Goal: Information Seeking & Learning: Learn about a topic

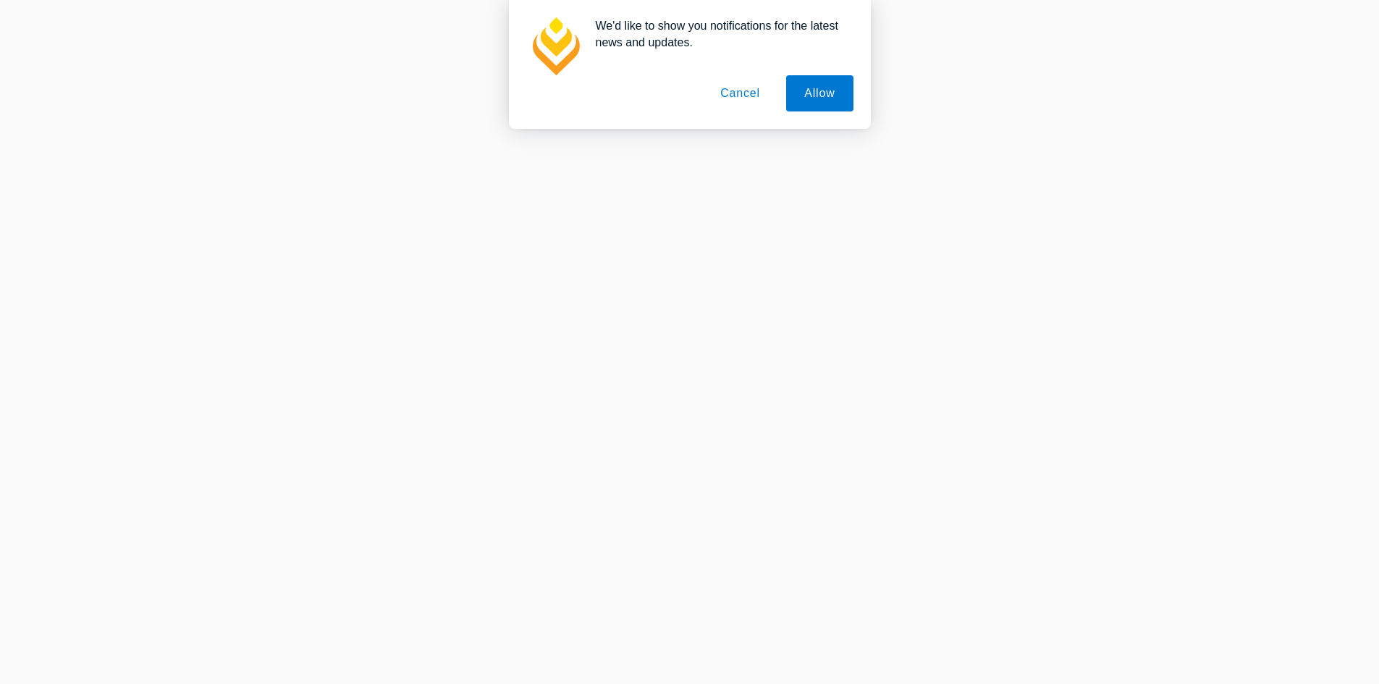
scroll to position [217, 0]
click at [805, 109] on button "Allow" at bounding box center [819, 93] width 67 height 36
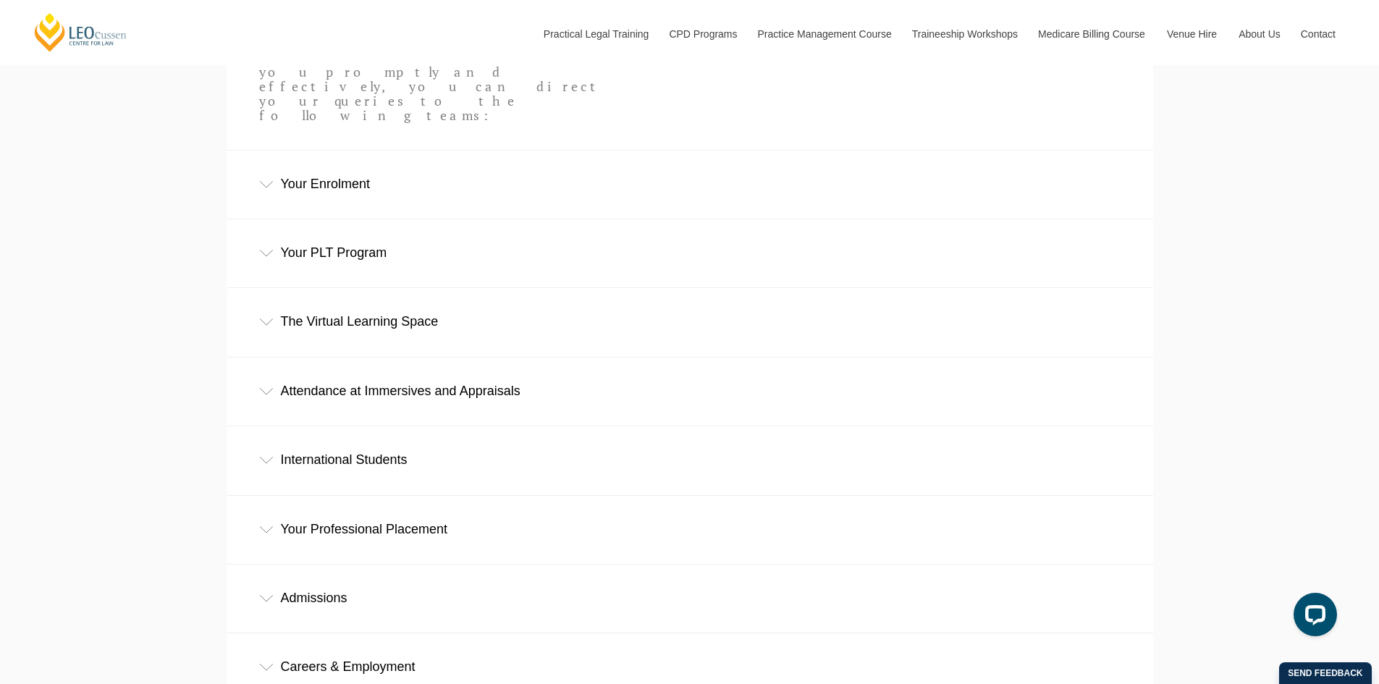
scroll to position [652, 0]
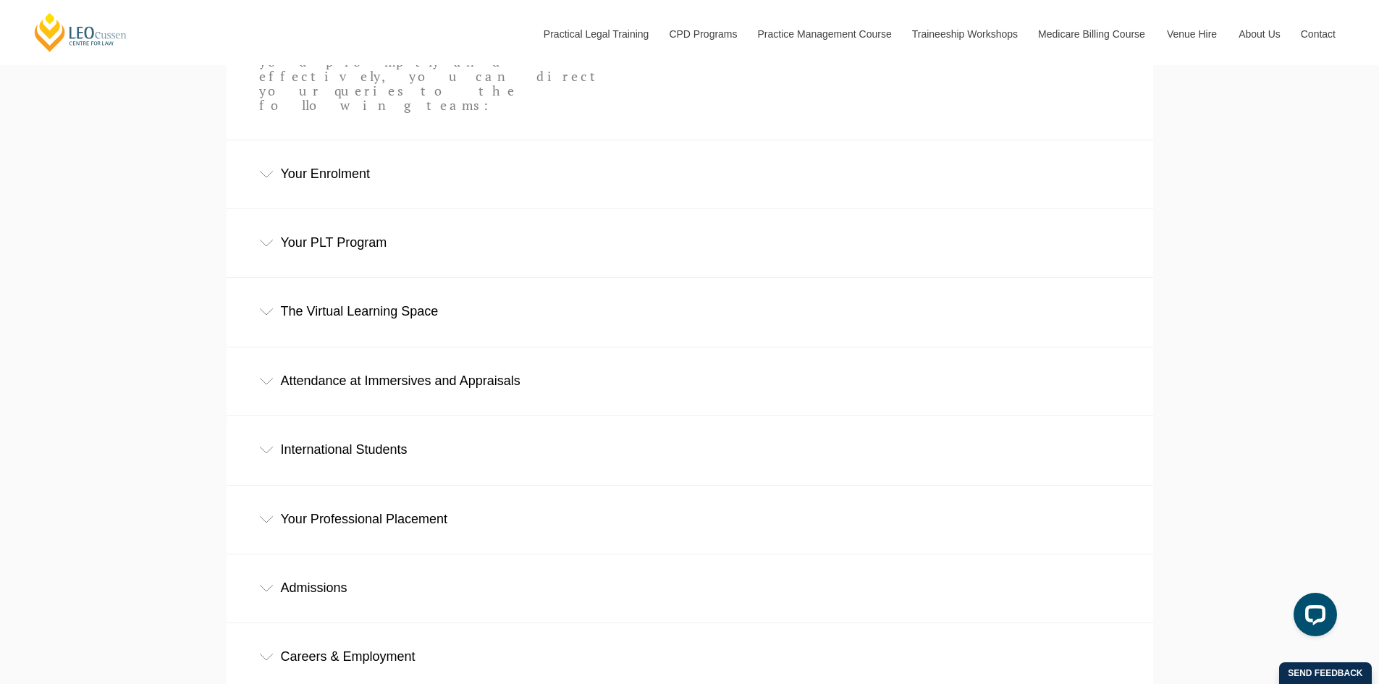
click at [421, 209] on div "Your PLT Program" at bounding box center [690, 242] width 927 height 67
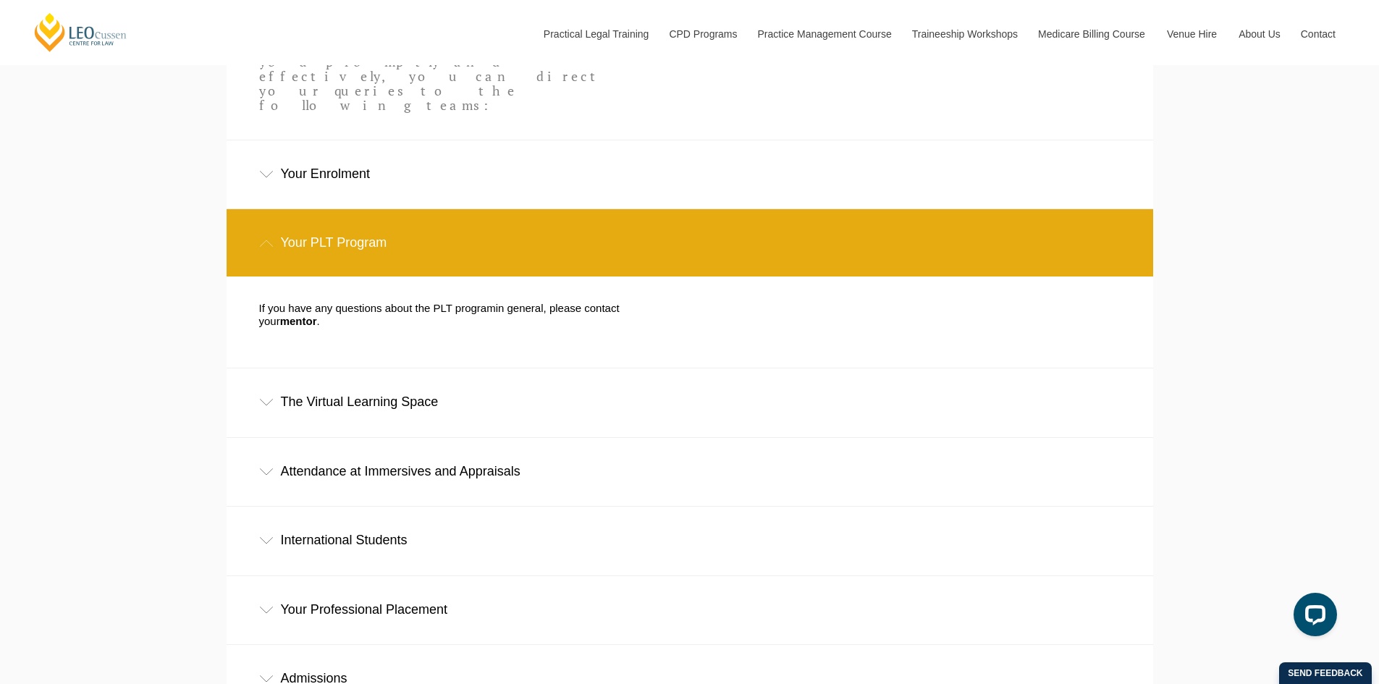
click at [486, 368] on div "The Virtual Learning Space" at bounding box center [690, 401] width 927 height 67
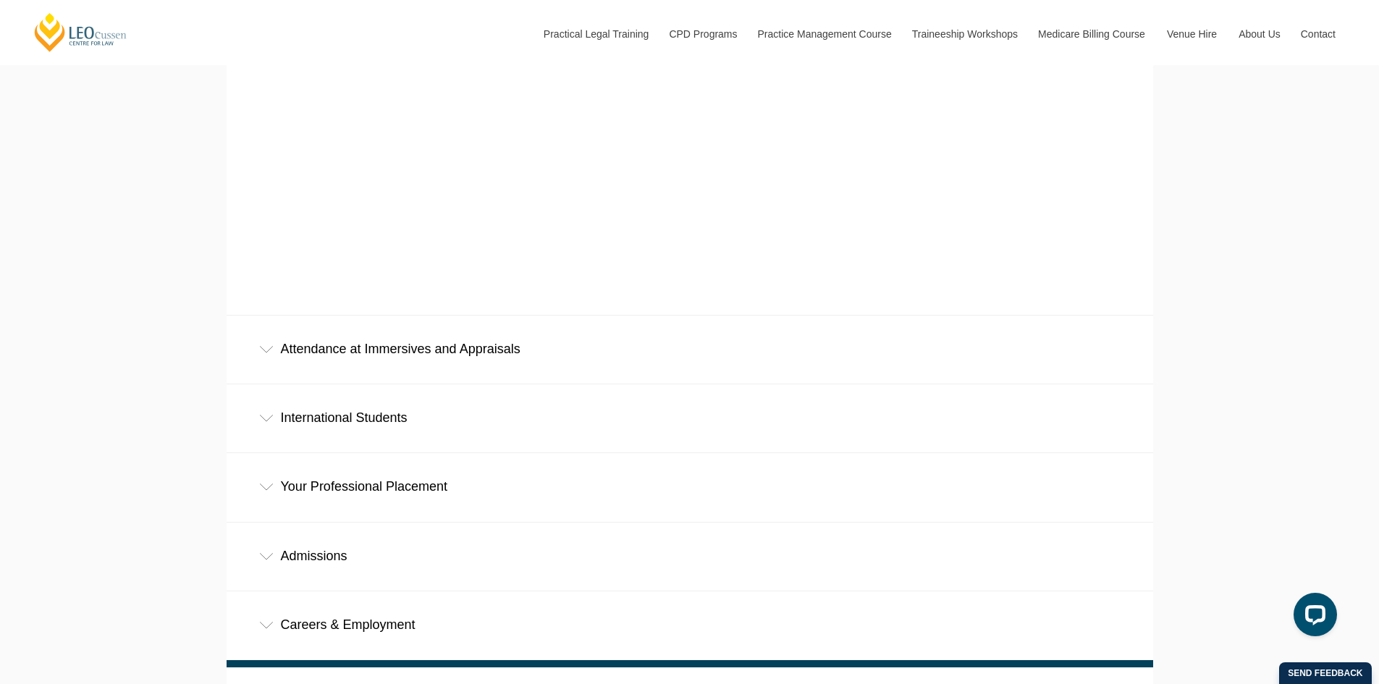
scroll to position [1158, 0]
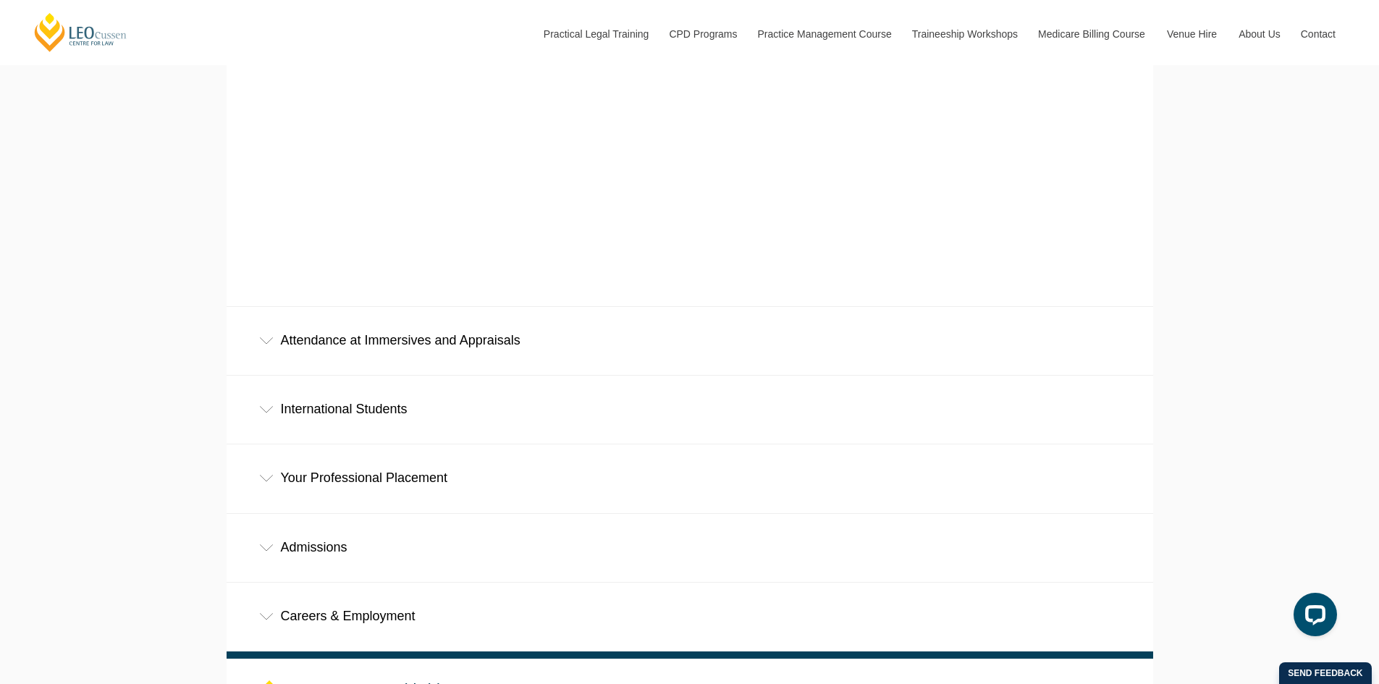
click at [489, 376] on div "International Students" at bounding box center [690, 409] width 927 height 67
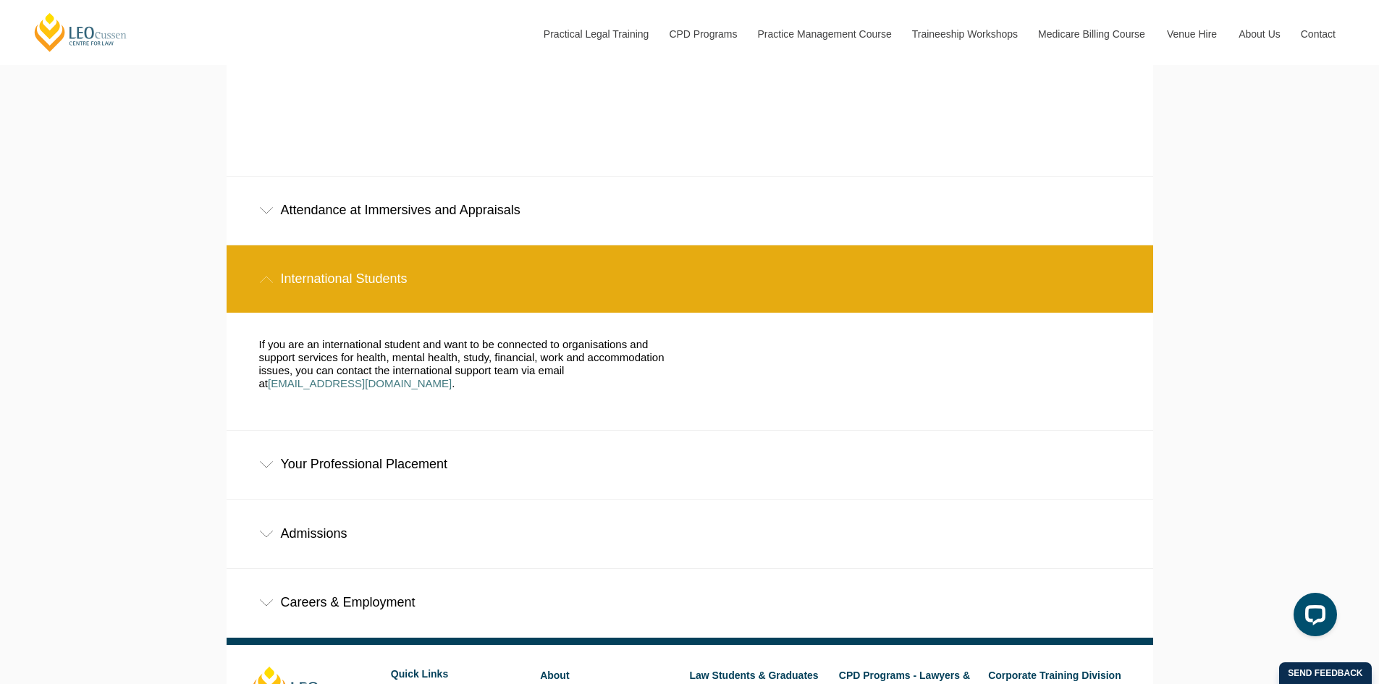
scroll to position [1303, 0]
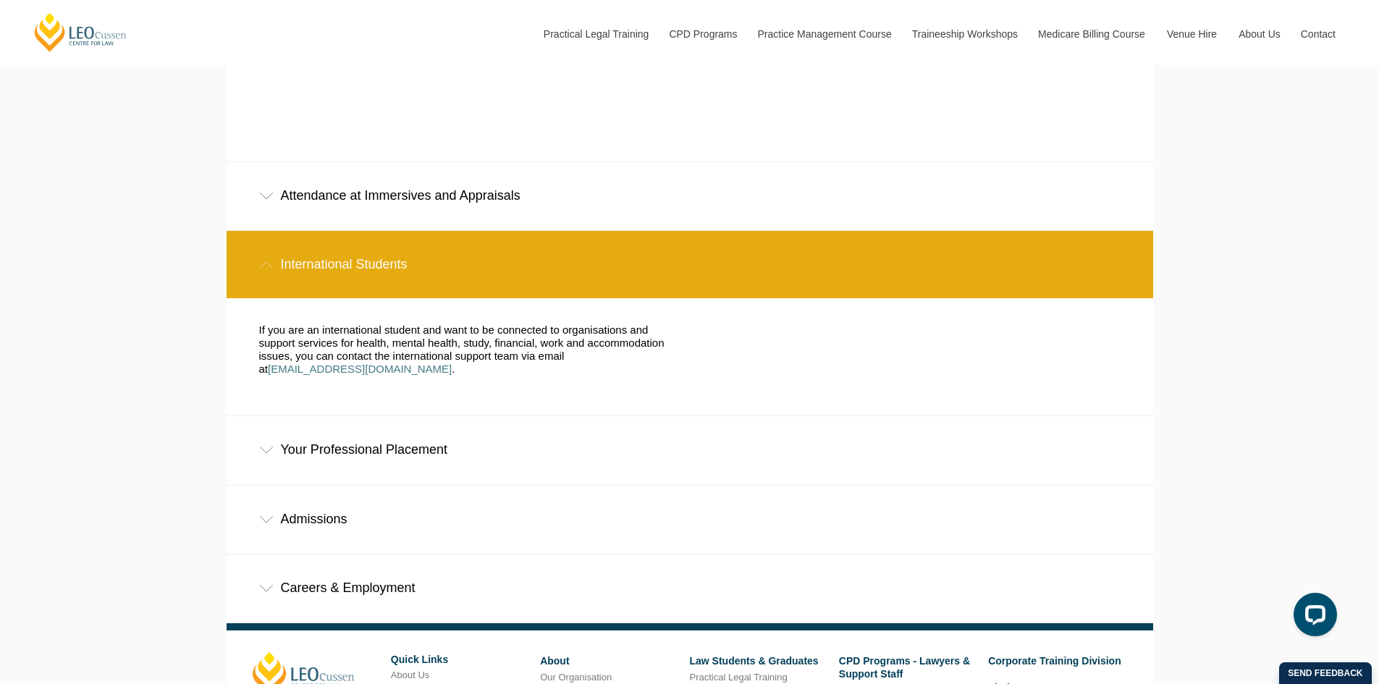
click at [494, 486] on div "Admissions" at bounding box center [690, 519] width 927 height 67
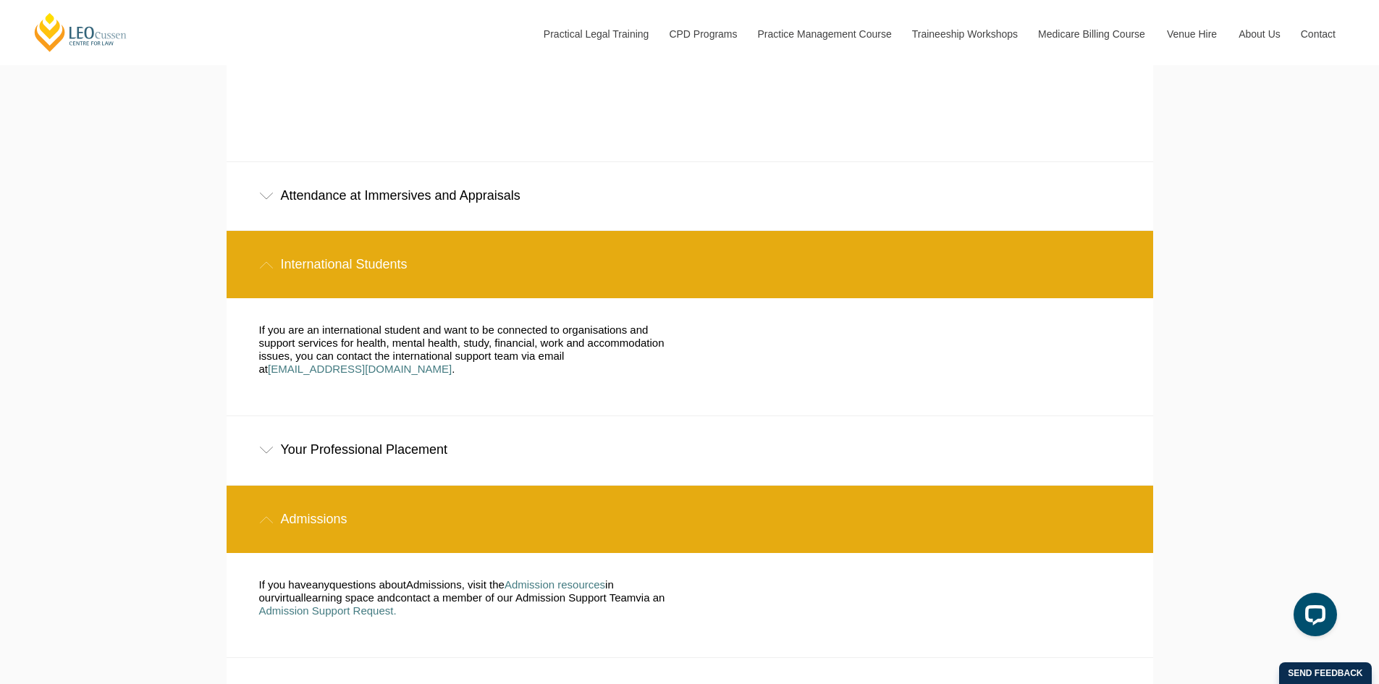
click at [494, 486] on div "Admissions" at bounding box center [690, 519] width 927 height 67
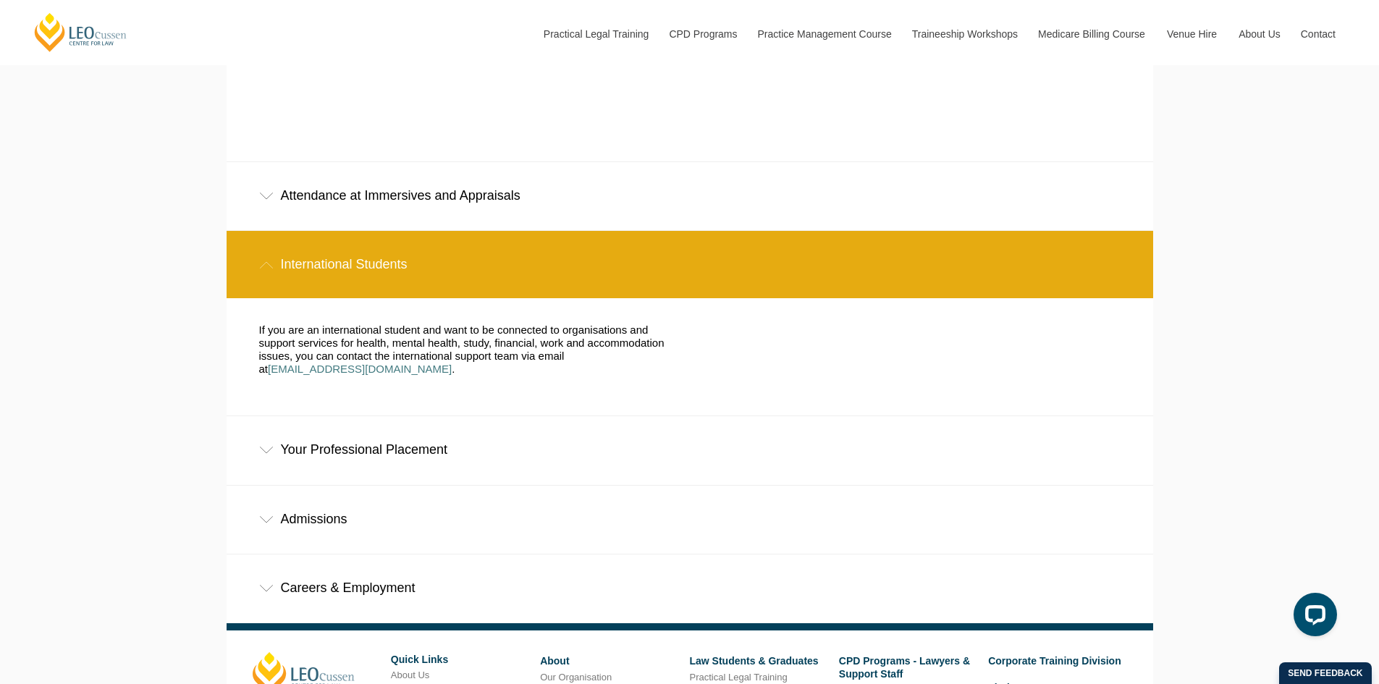
click at [493, 555] on div "Careers & Employment" at bounding box center [690, 588] width 927 height 67
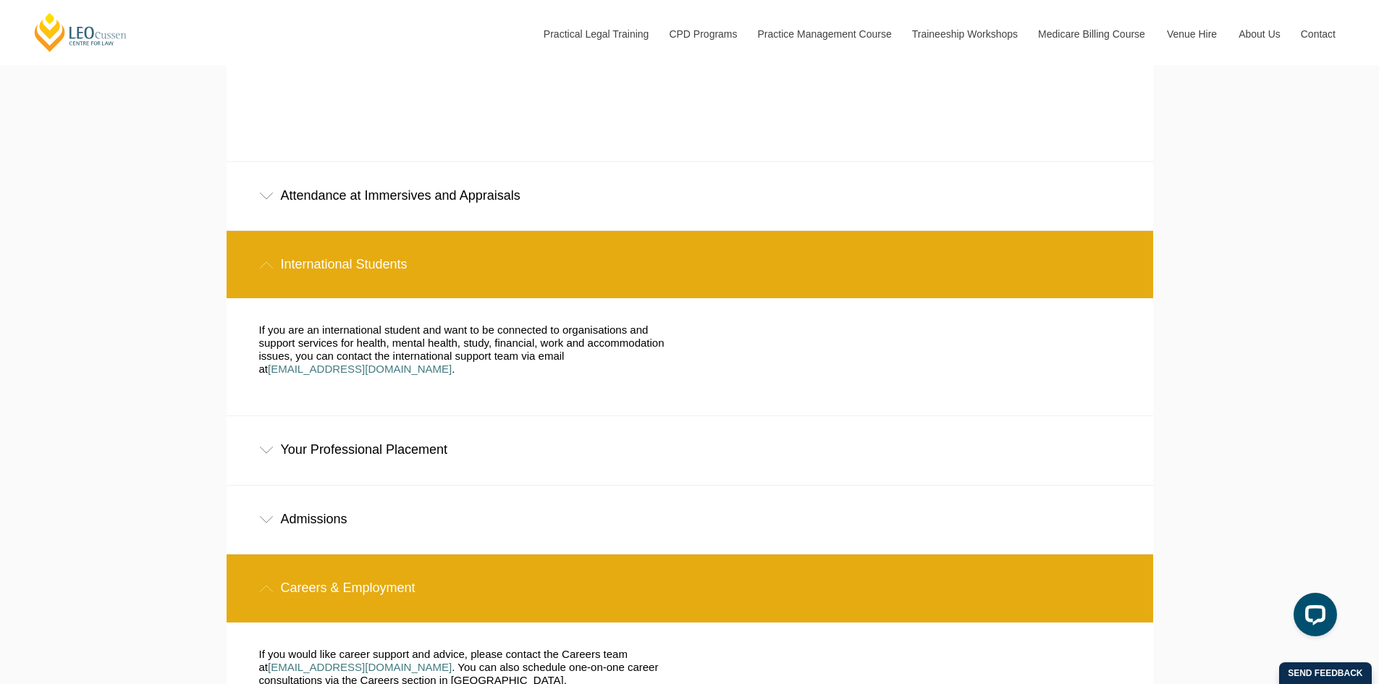
click at [493, 555] on div "Careers & Employment" at bounding box center [690, 588] width 927 height 67
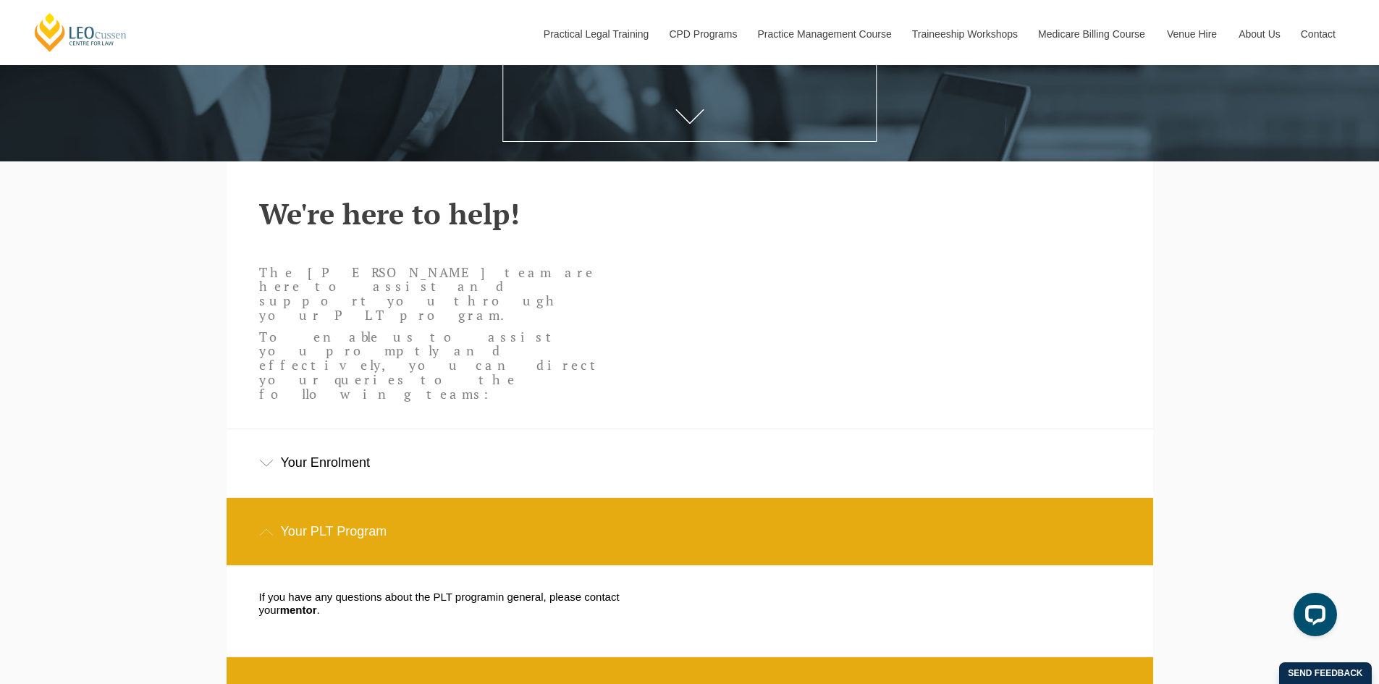
scroll to position [362, 0]
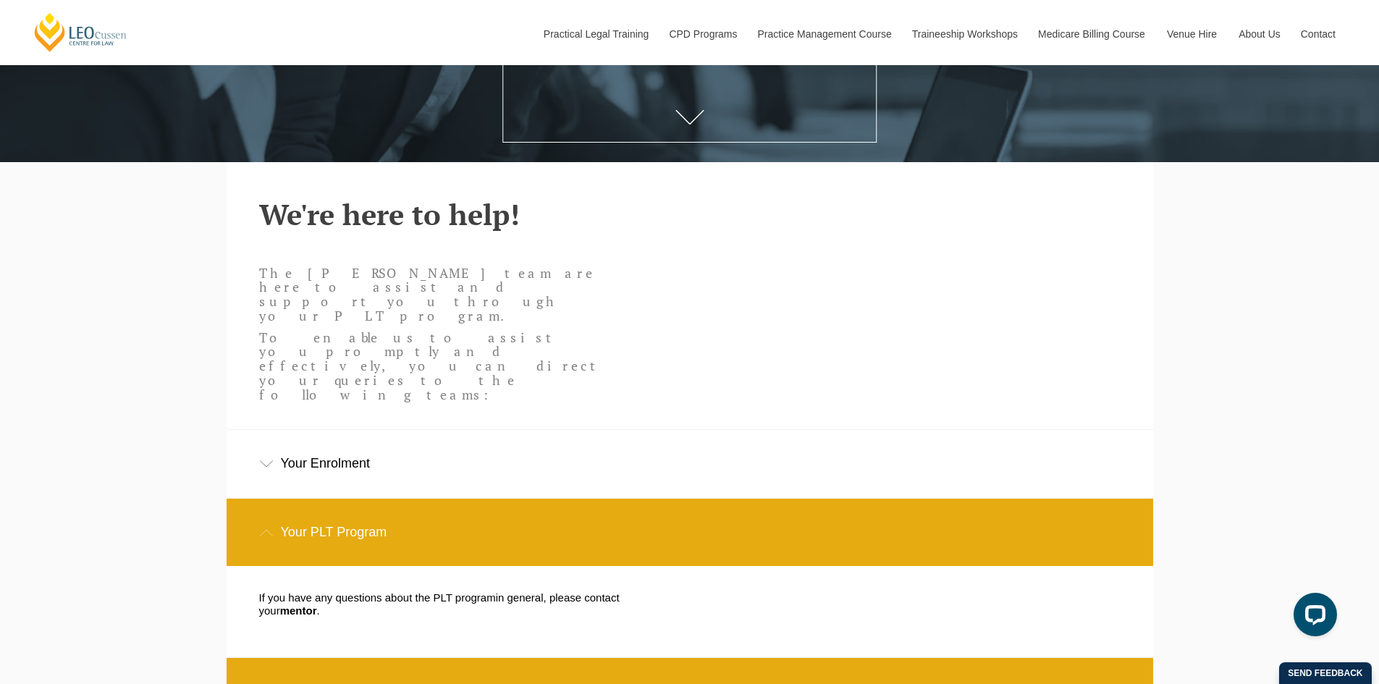
click at [415, 430] on div "Your Enrolment" at bounding box center [690, 463] width 927 height 67
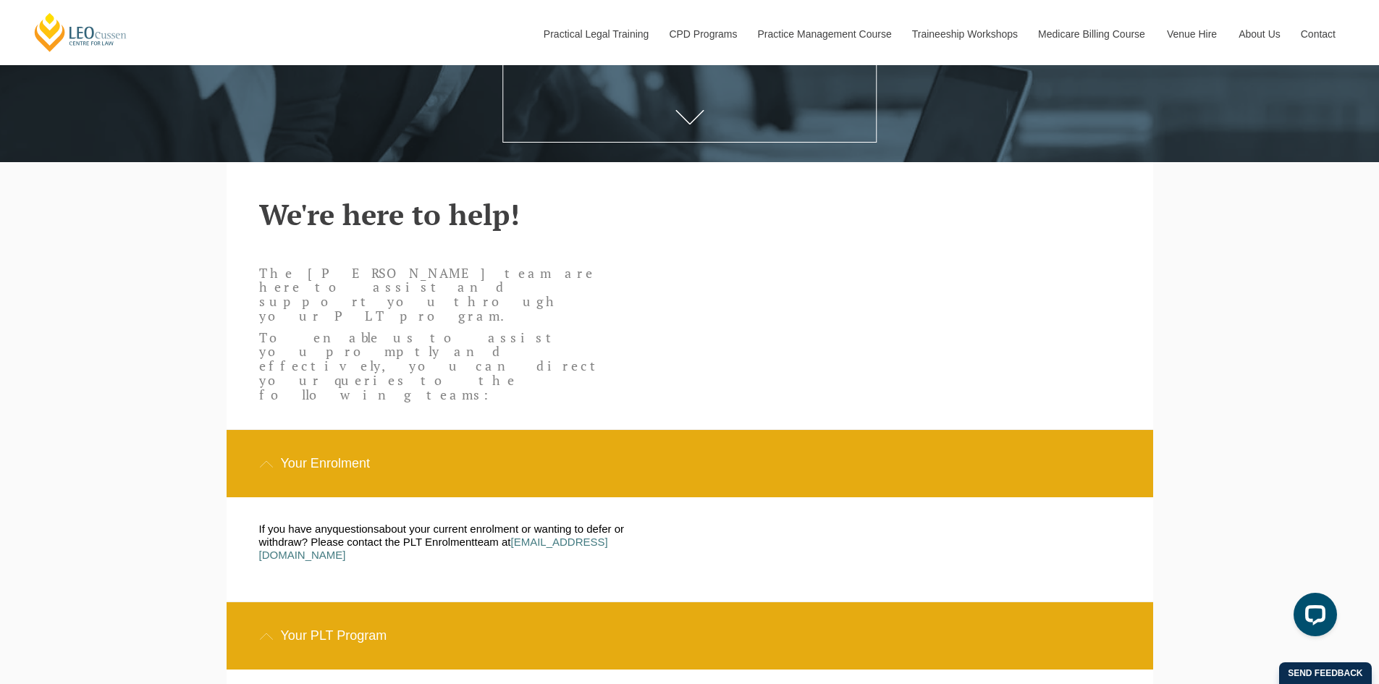
click at [394, 602] on div "Your PLT Program" at bounding box center [690, 635] width 927 height 67
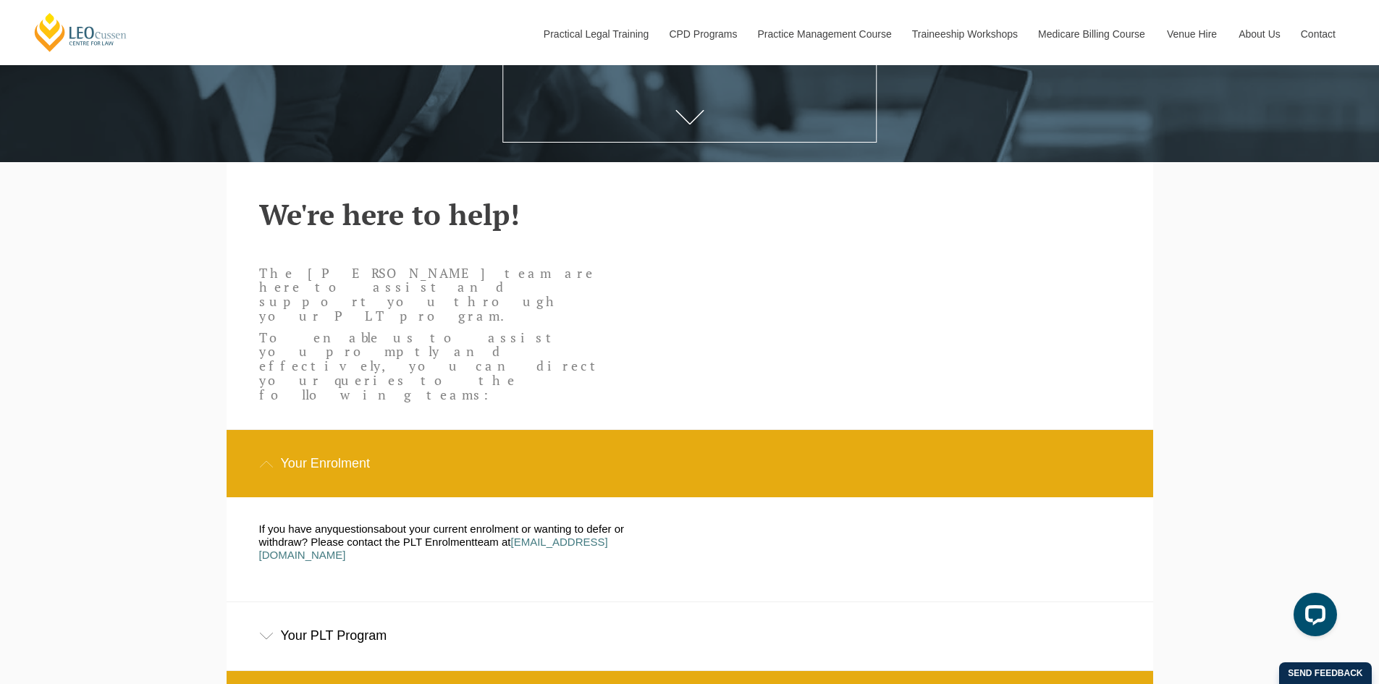
click at [374, 430] on div "Your Enrolment" at bounding box center [690, 463] width 927 height 67
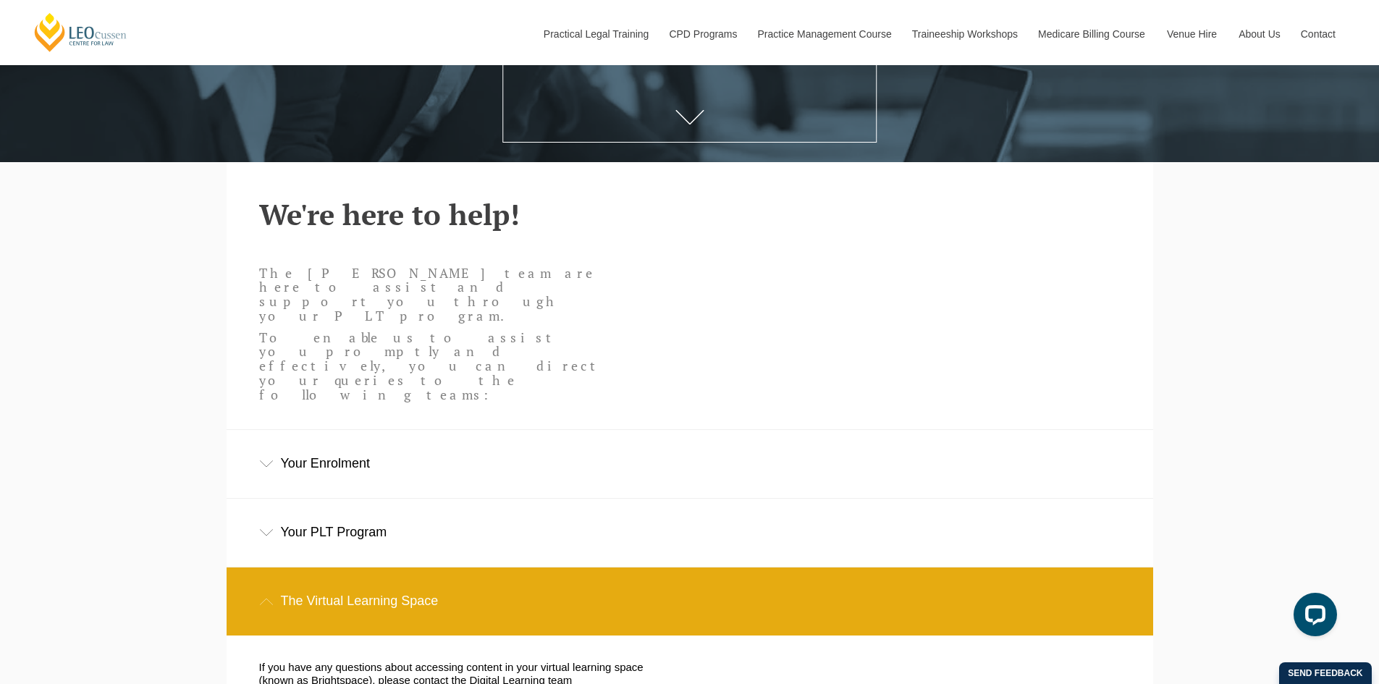
click at [389, 568] on div "The Virtual Learning Space" at bounding box center [690, 601] width 927 height 67
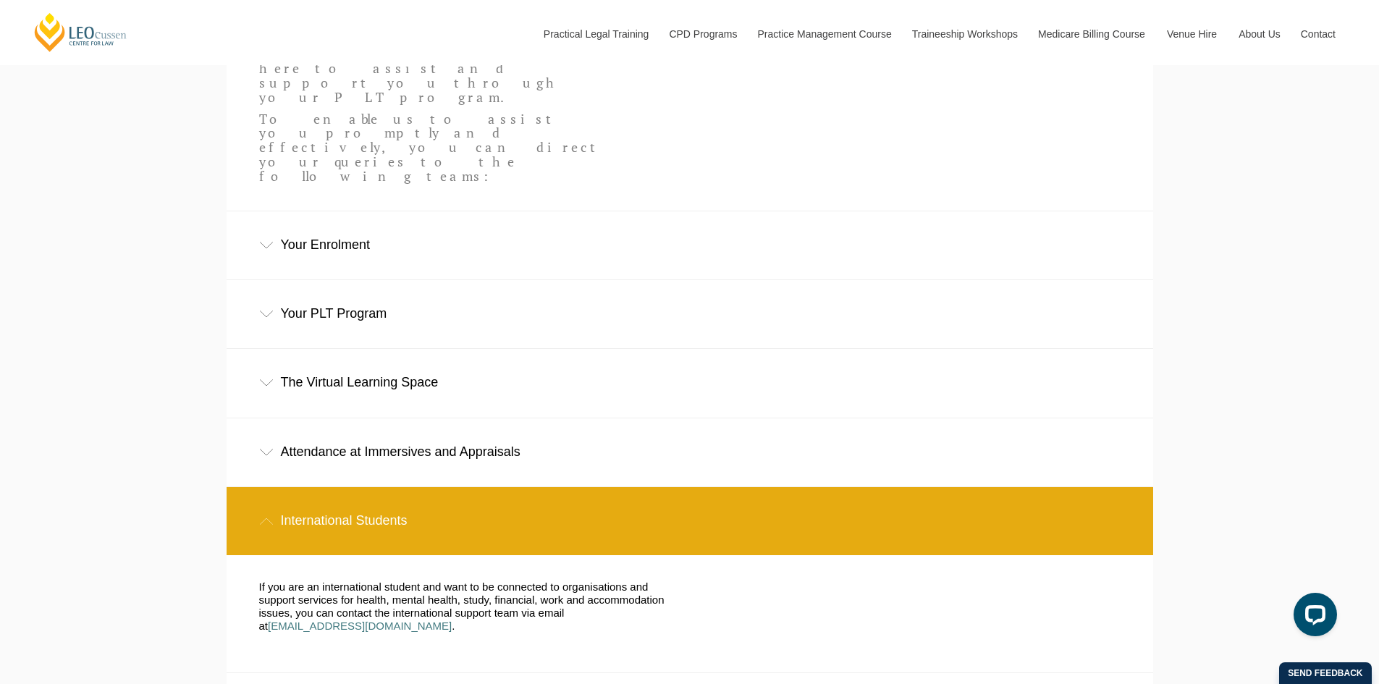
scroll to position [652, 0]
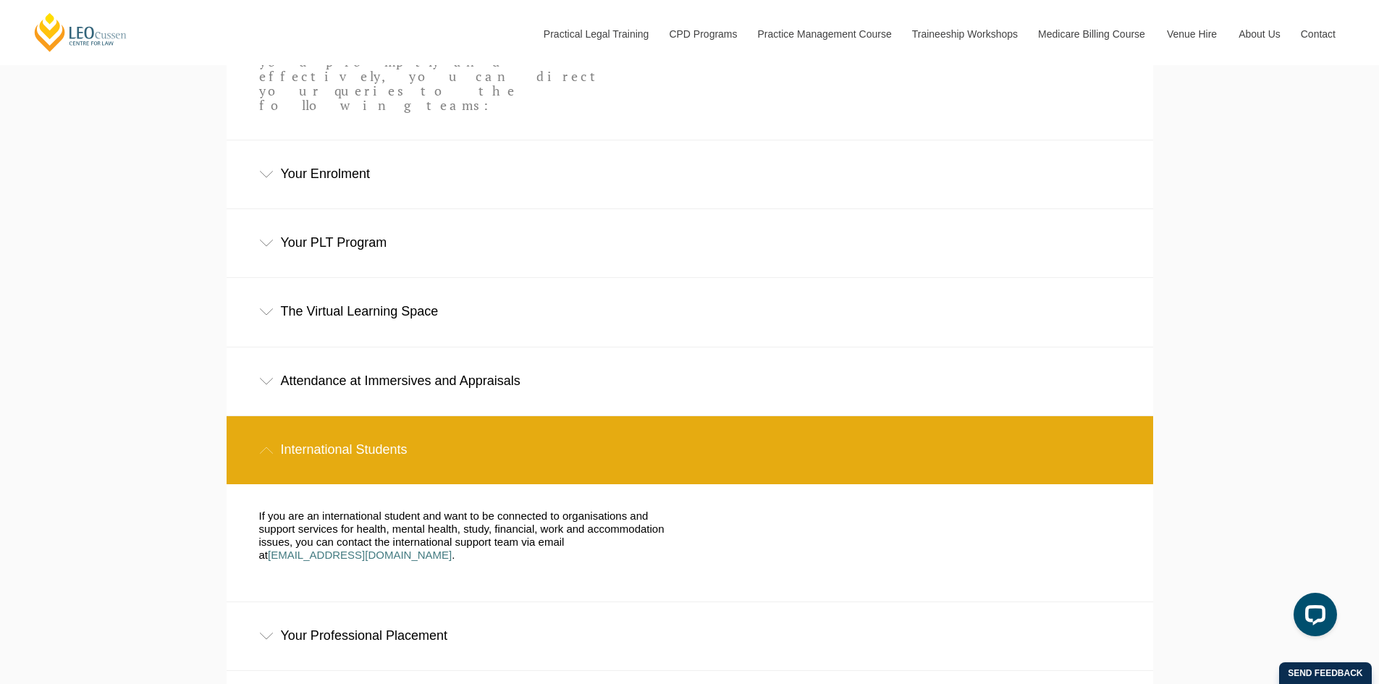
click at [467, 416] on div "International Students" at bounding box center [690, 449] width 927 height 67
